Goal: Transaction & Acquisition: Download file/media

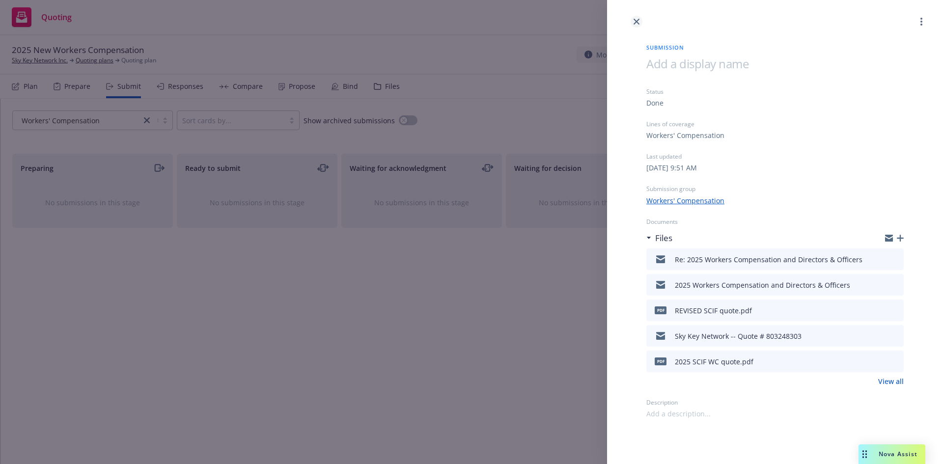
click at [636, 20] on icon "close" at bounding box center [636, 22] width 6 height 6
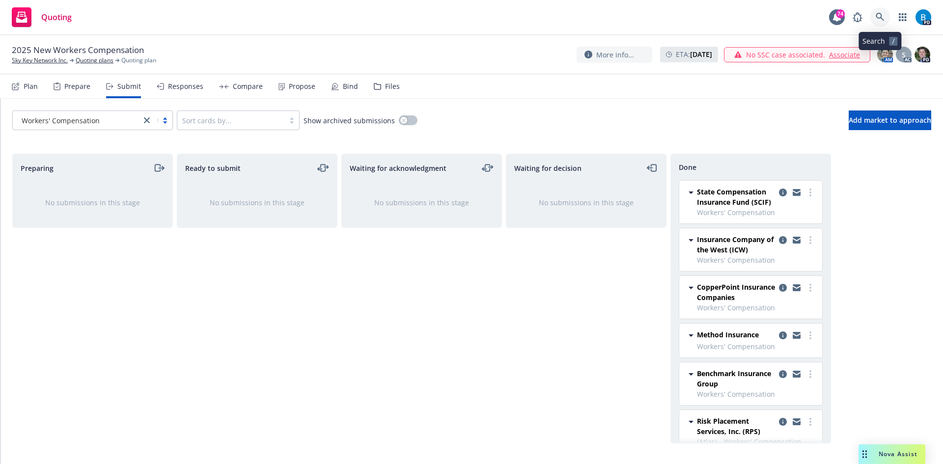
click at [876, 14] on icon at bounding box center [879, 17] width 9 height 9
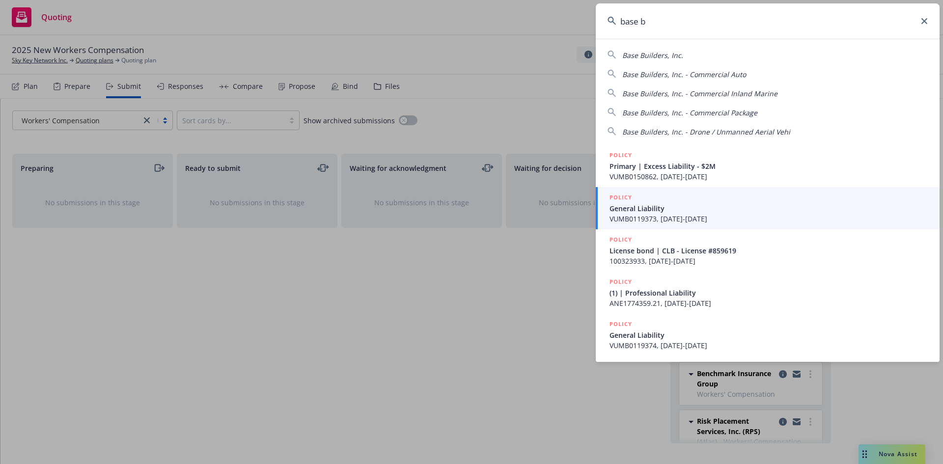
click at [661, 55] on span "Base Builders, Inc." at bounding box center [652, 55] width 61 height 9
type input "Base Builders, Inc."
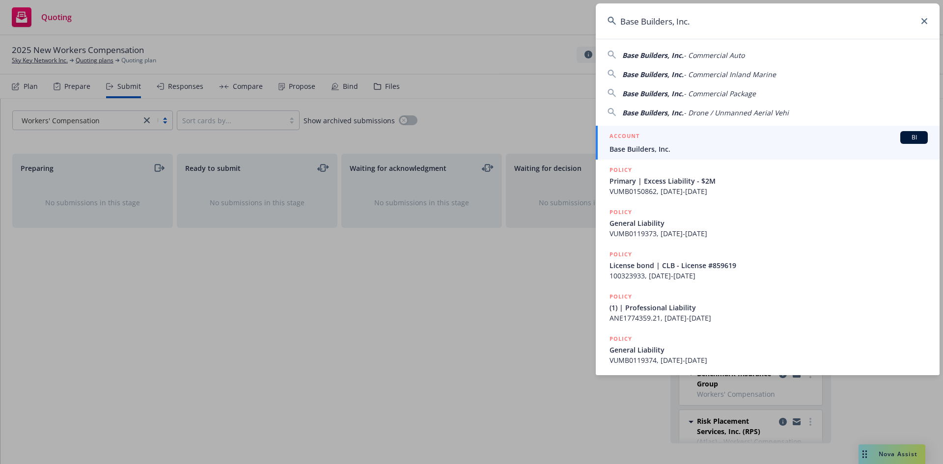
click at [644, 147] on span "Base Builders, Inc." at bounding box center [768, 149] width 318 height 10
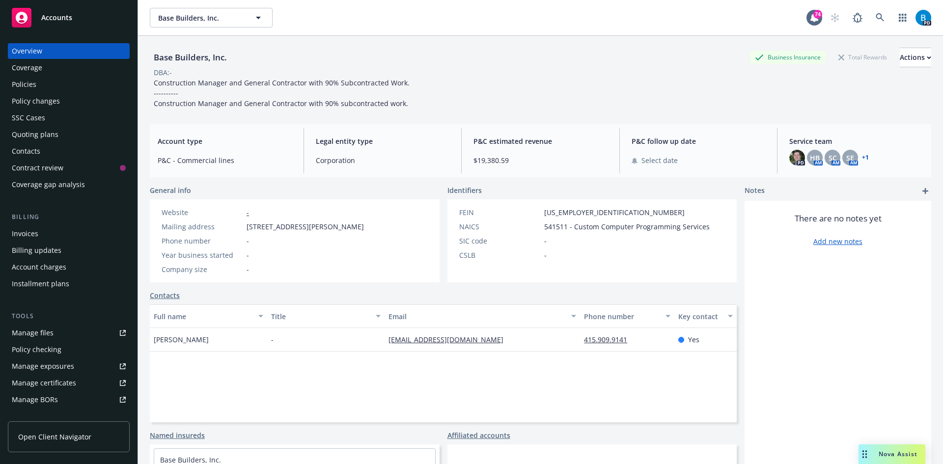
click at [36, 233] on div "Invoices" at bounding box center [25, 234] width 27 height 16
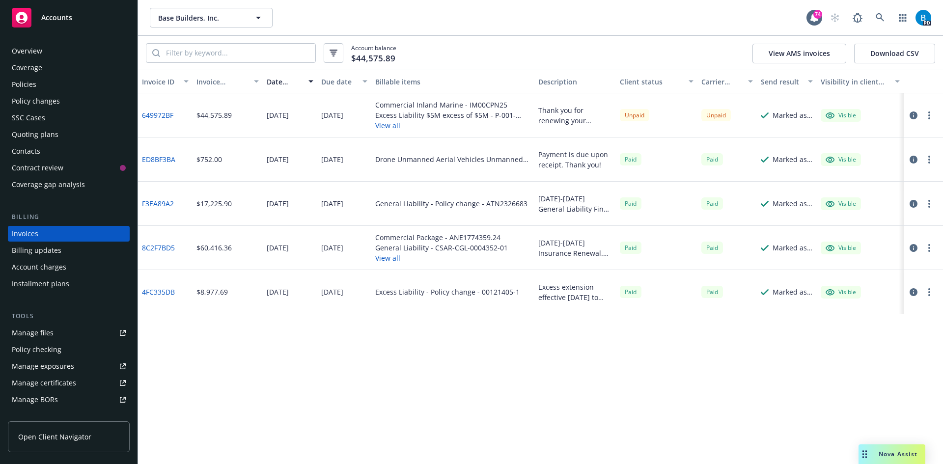
click at [159, 159] on link "ED8BF3BA" at bounding box center [158, 159] width 33 height 10
click at [158, 248] on link "8C2F7BD5" at bounding box center [158, 248] width 33 height 10
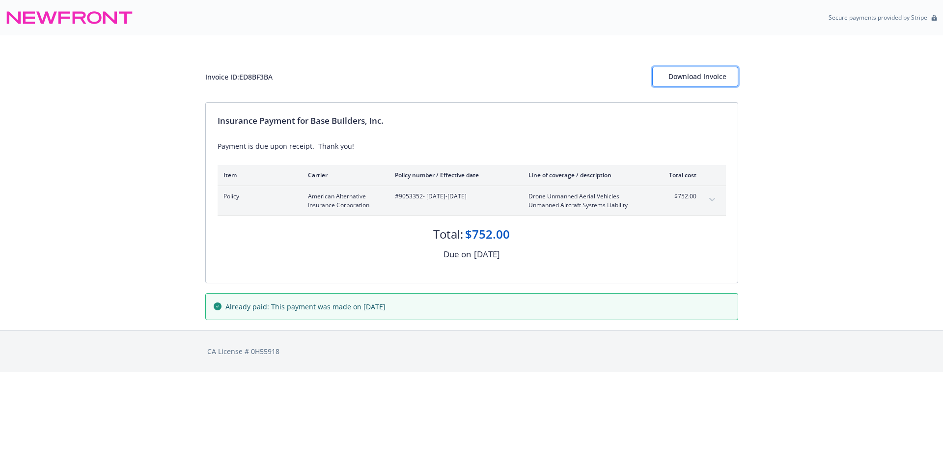
click at [696, 79] on div "Download Invoice" at bounding box center [695, 76] width 54 height 19
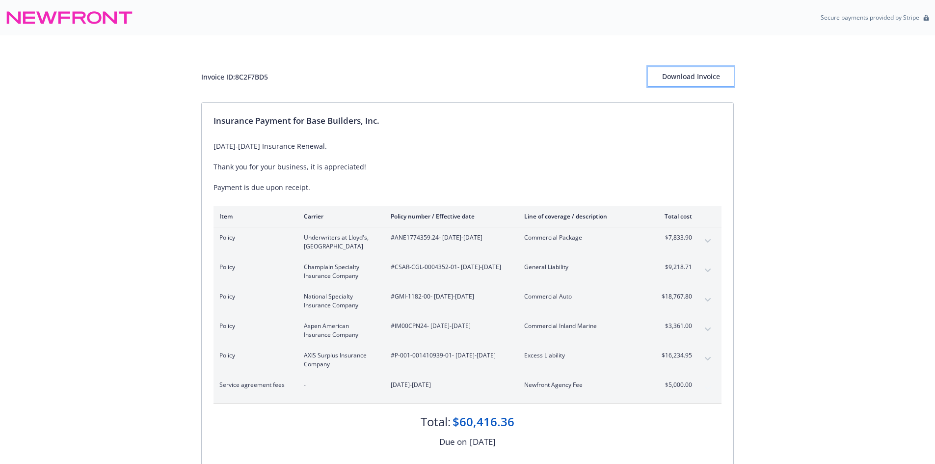
click at [683, 75] on div "Download Invoice" at bounding box center [691, 76] width 86 height 19
